Goal: Information Seeking & Learning: Learn about a topic

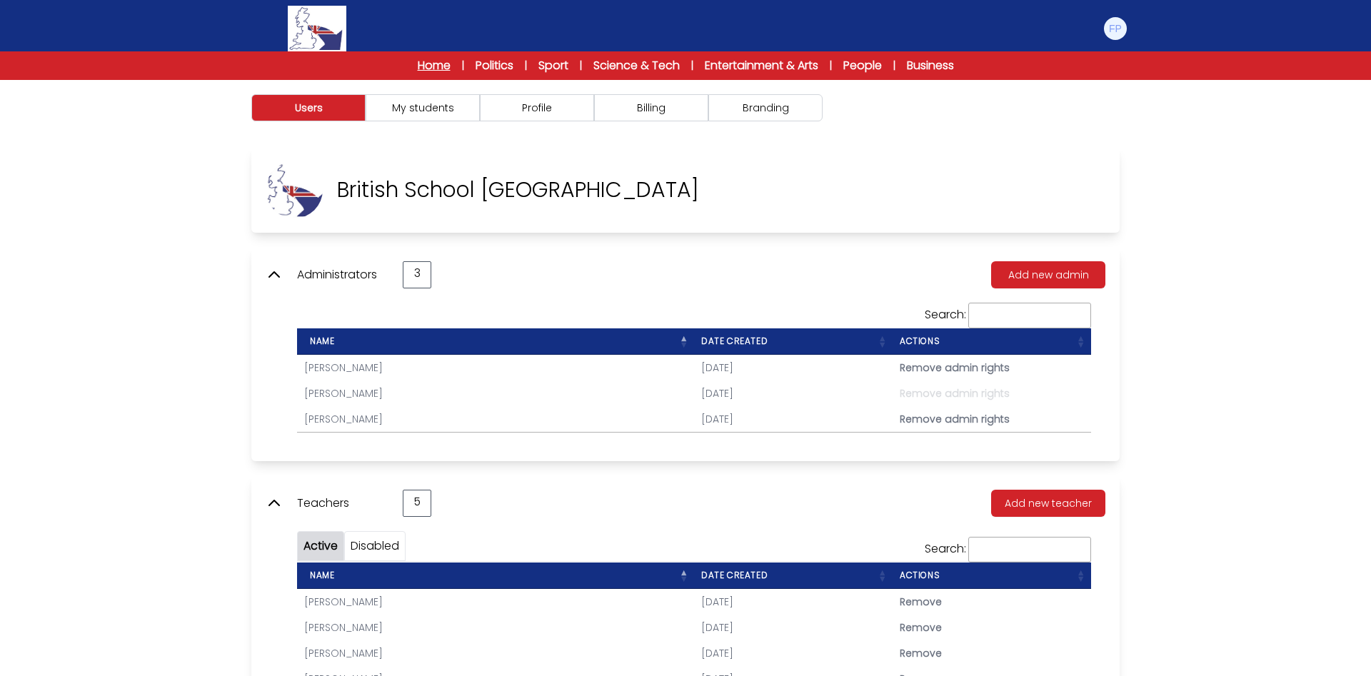
click at [418, 60] on link "Home" at bounding box center [434, 65] width 33 height 17
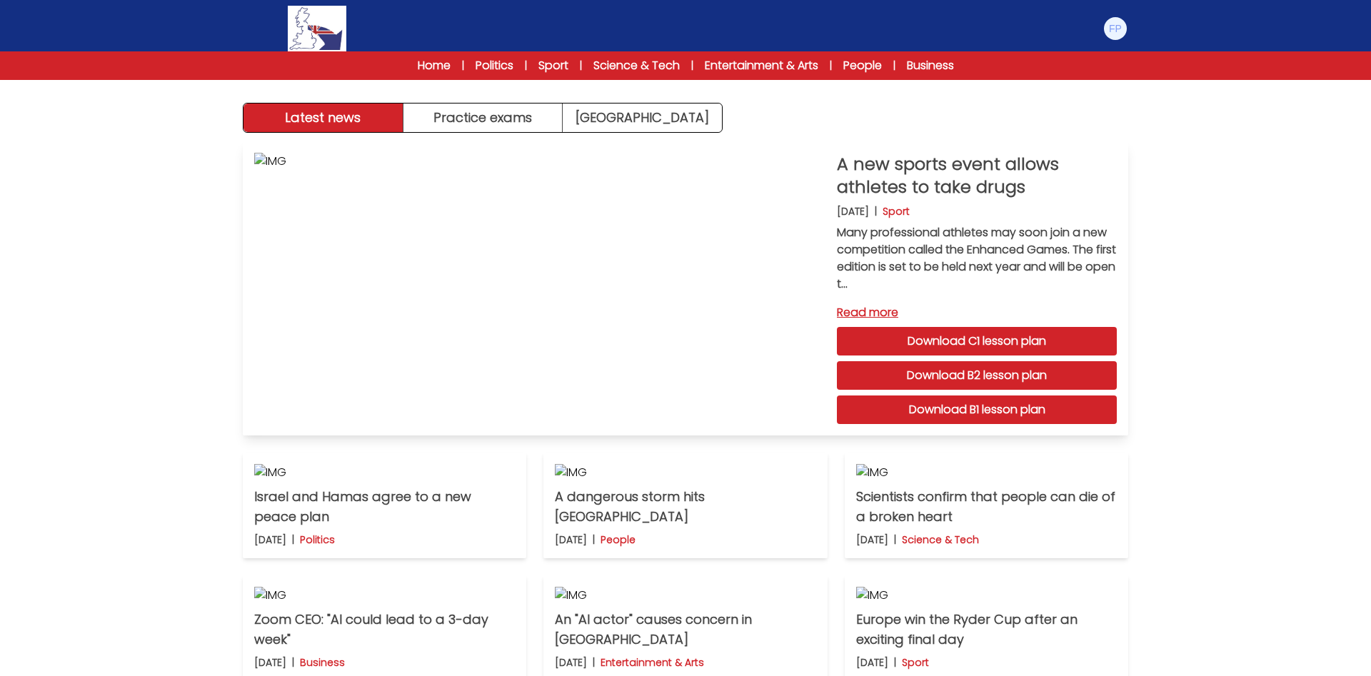
click at [983, 335] on link "Download C1 lesson plan" at bounding box center [977, 341] width 280 height 29
click at [456, 109] on button "Practice exams" at bounding box center [484, 118] width 160 height 29
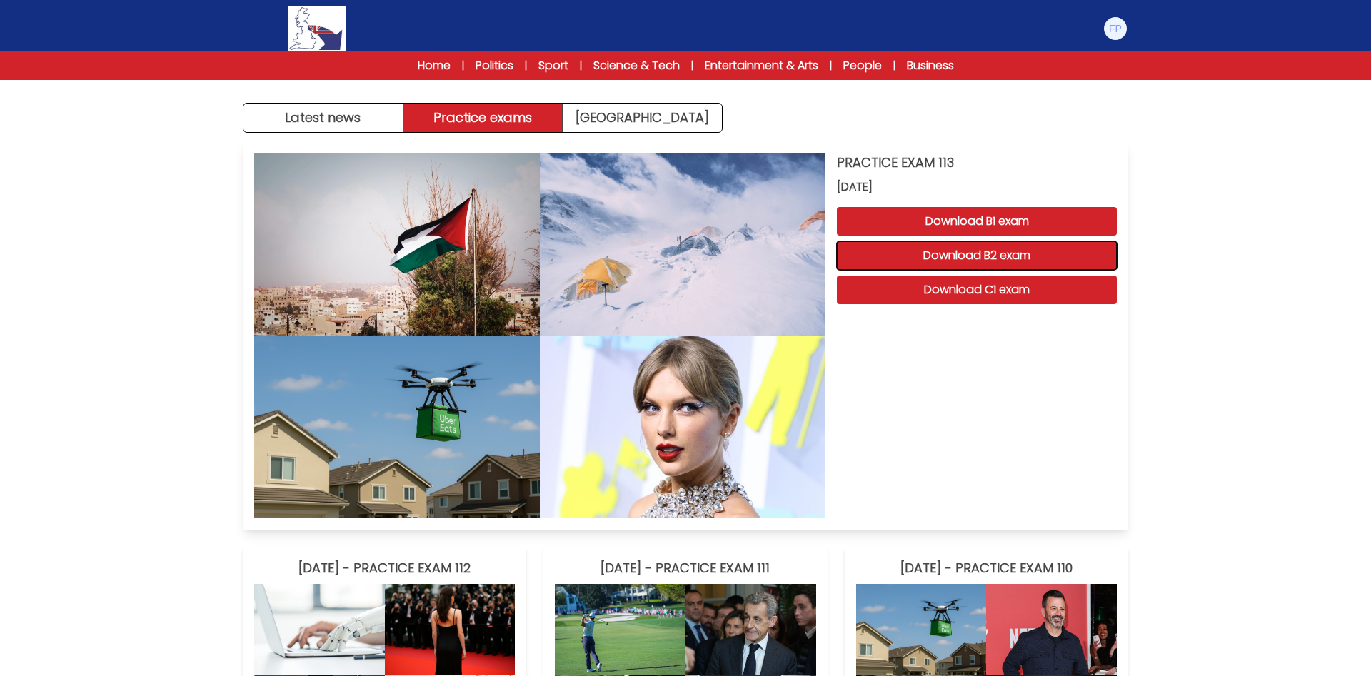
click at [1008, 254] on button "Download B2 exam" at bounding box center [977, 255] width 280 height 29
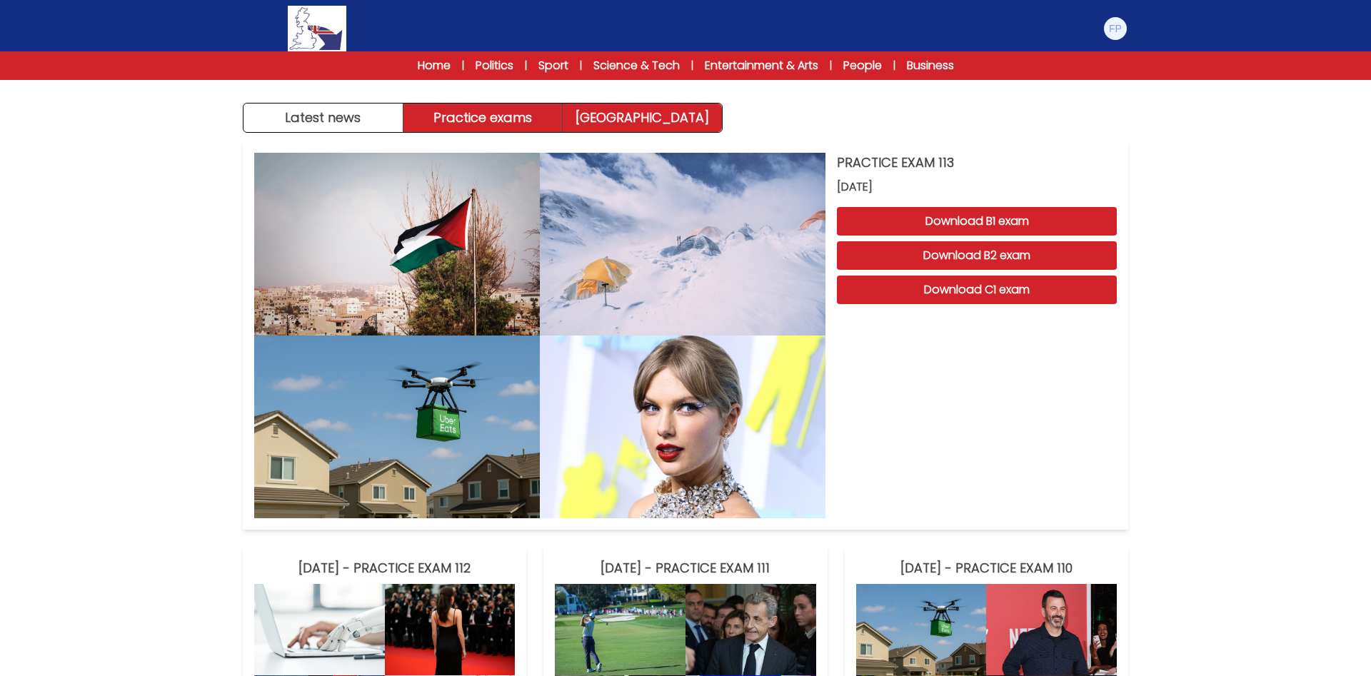
click at [640, 113] on link "Exam Centre" at bounding box center [642, 118] width 159 height 29
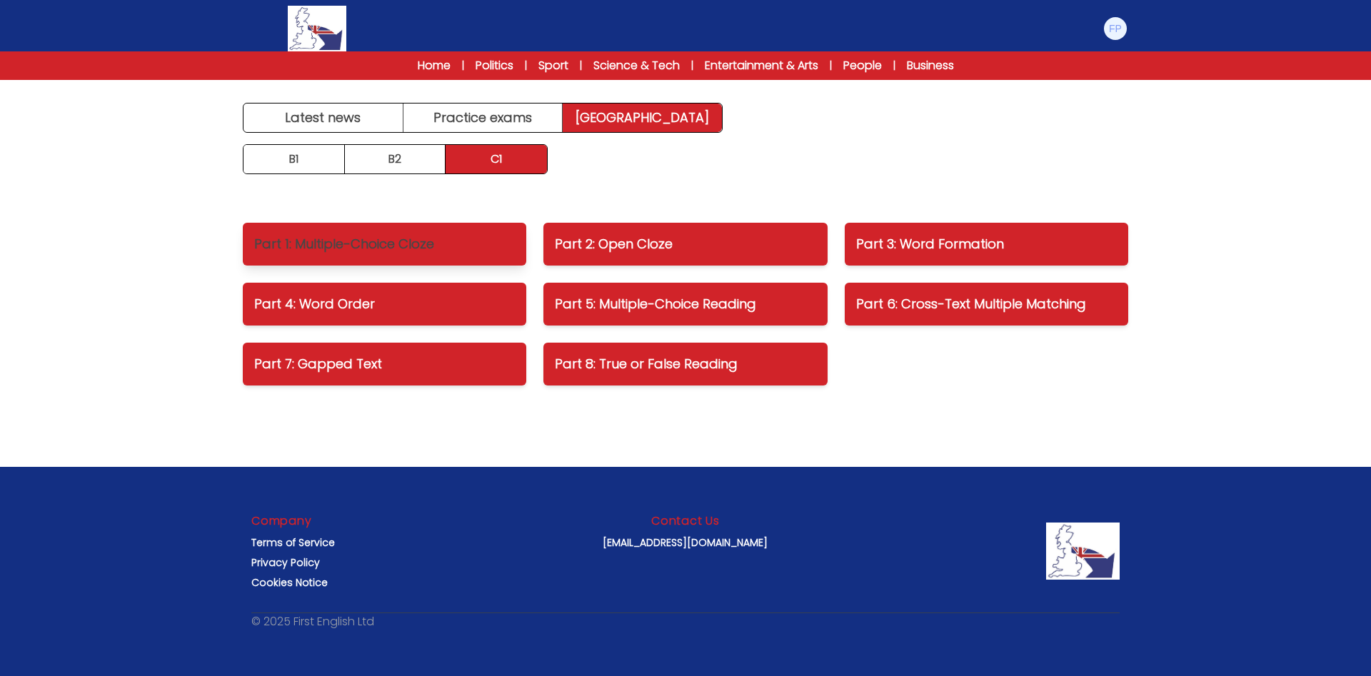
click at [421, 249] on p "Part 1: Multiple-Choice Cloze" at bounding box center [384, 244] width 261 height 20
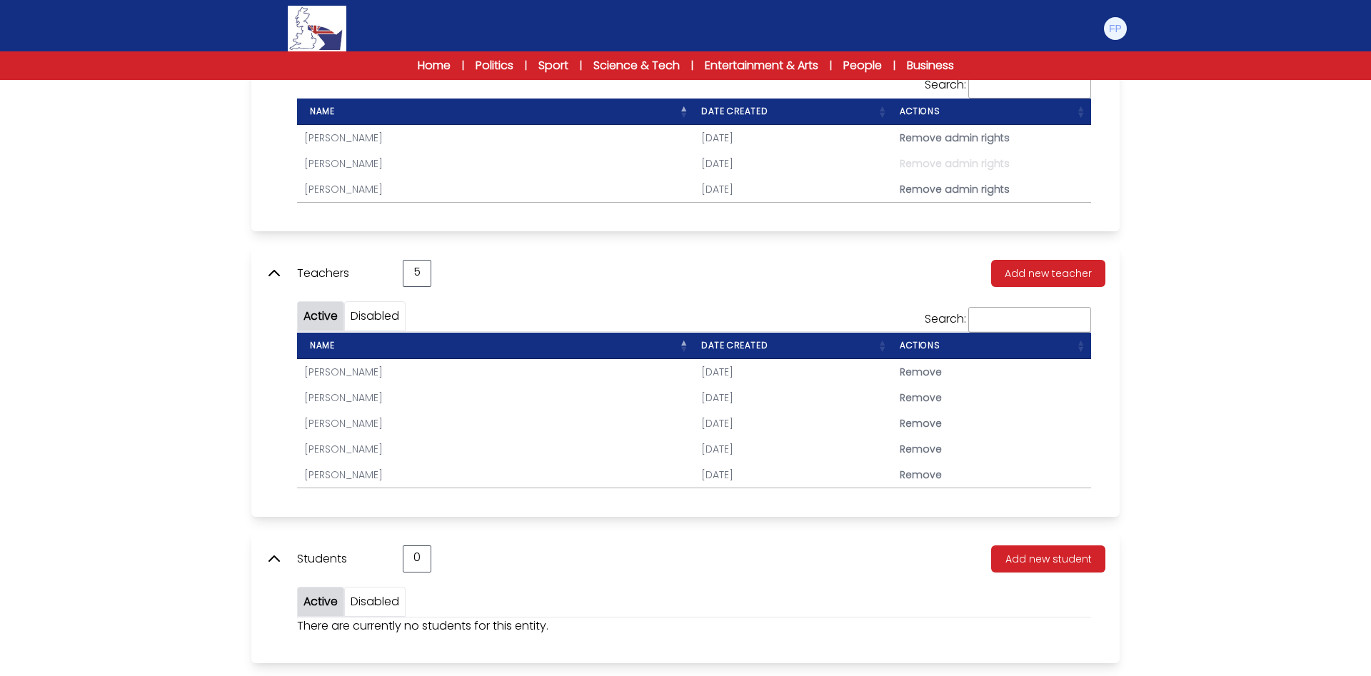
scroll to position [239, 0]
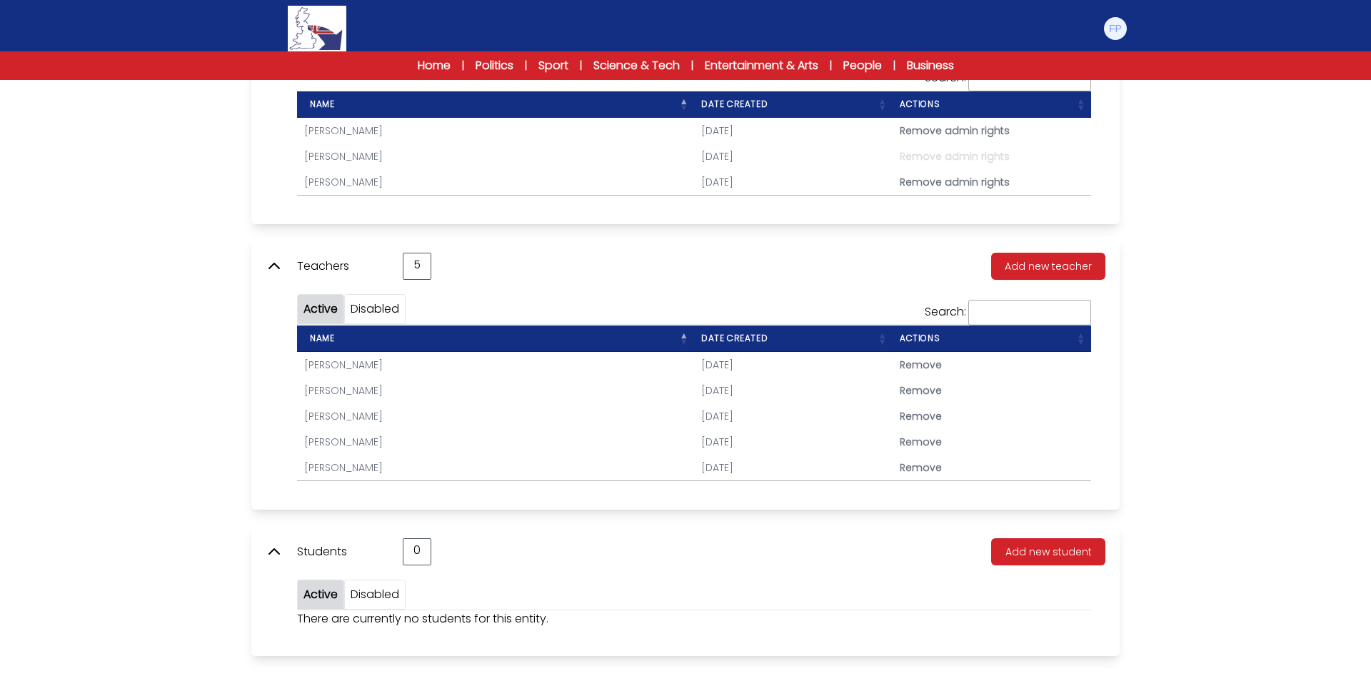
click at [383, 414] on link "[PERSON_NAME]" at bounding box center [343, 416] width 79 height 14
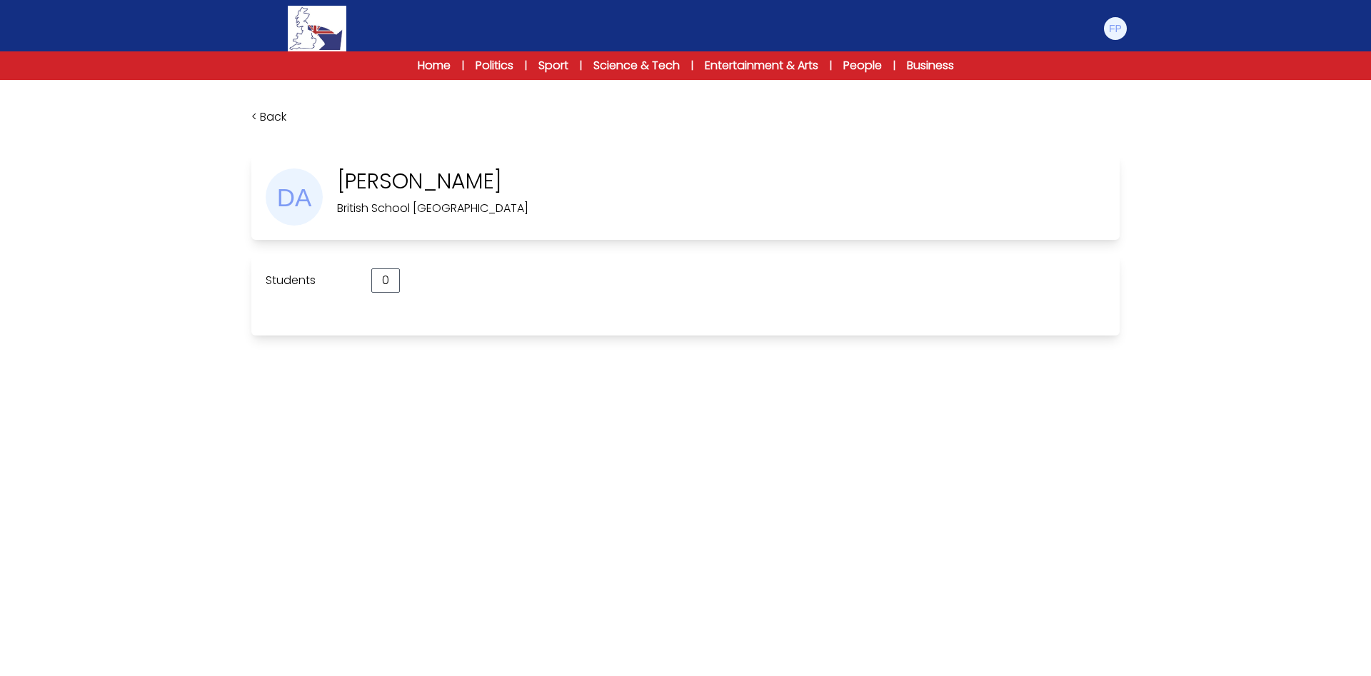
click at [272, 116] on link "< Back" at bounding box center [268, 117] width 35 height 16
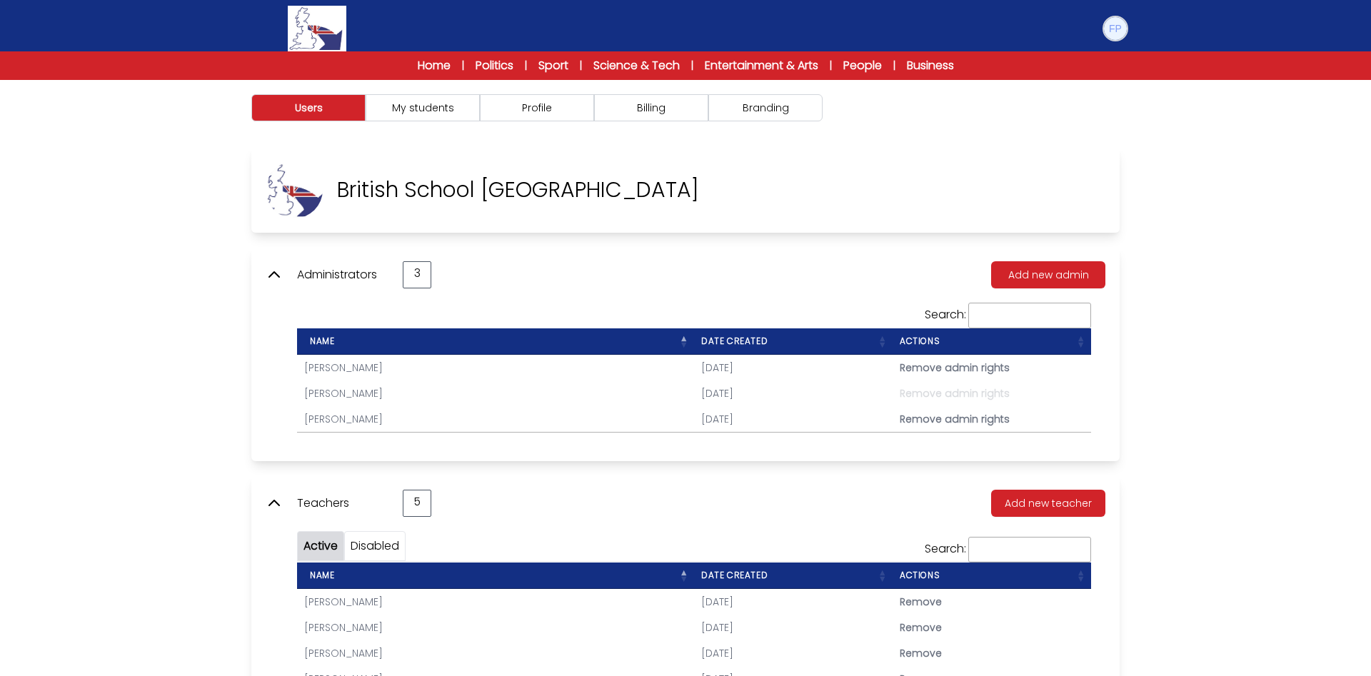
click at [1119, 31] on img at bounding box center [1115, 28] width 23 height 23
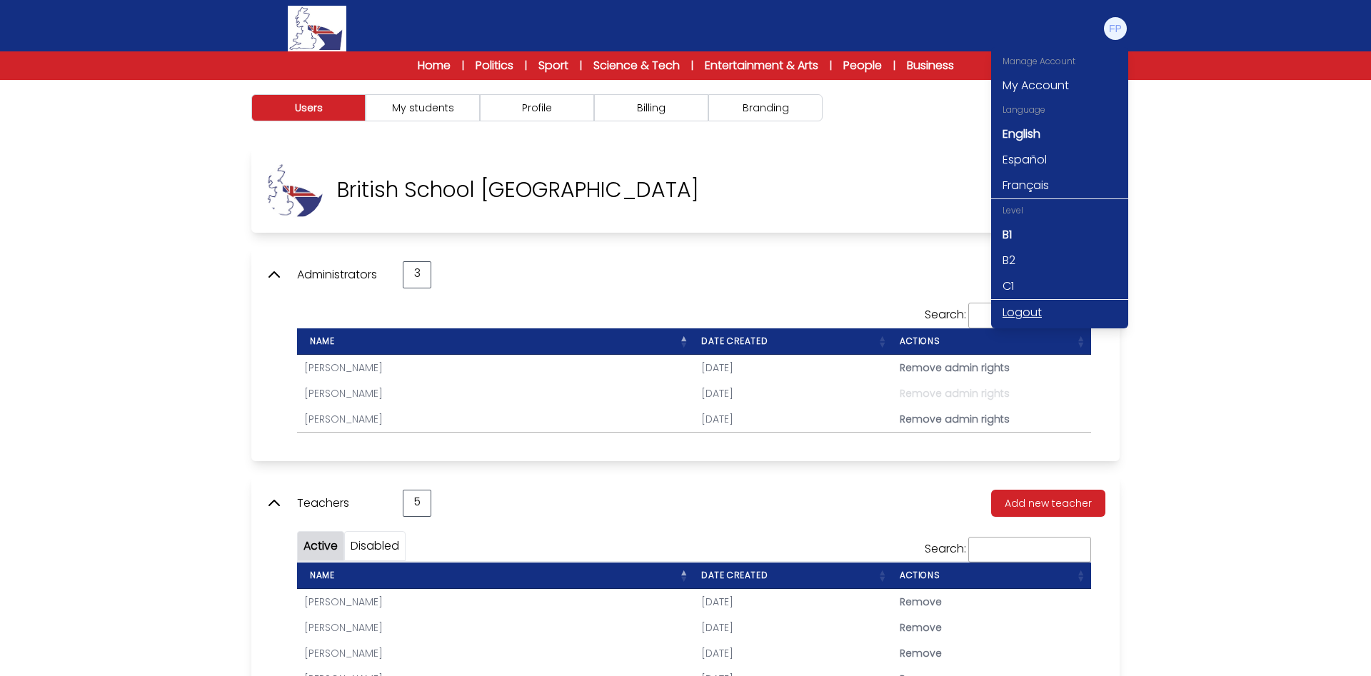
click at [1022, 314] on link "Logout" at bounding box center [1059, 313] width 137 height 26
